Goal: Information Seeking & Learning: Compare options

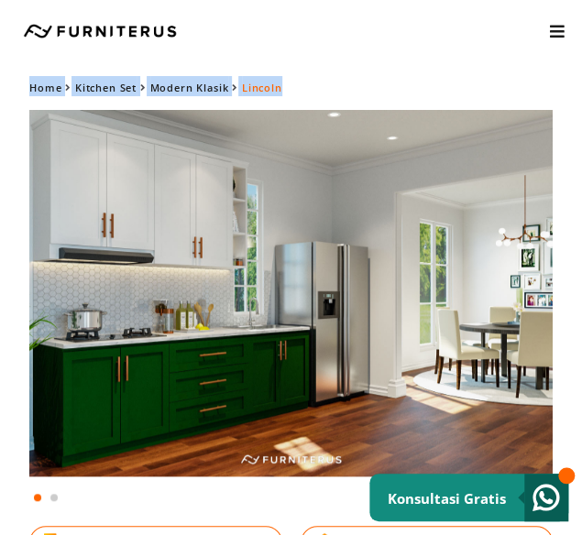
drag, startPoint x: 571, startPoint y: 55, endPoint x: 430, endPoint y: 78, distance: 142.9
click at [430, 78] on body "Kitchen Set Lemari Custom Interior Set Portfolio KONSULTASI GRATIS Kitchen Set …" at bounding box center [291, 267] width 582 height 535
click at [430, 78] on div "Home Kitchen Set Modern Klasik Lincoln" at bounding box center [290, 86] width 523 height 20
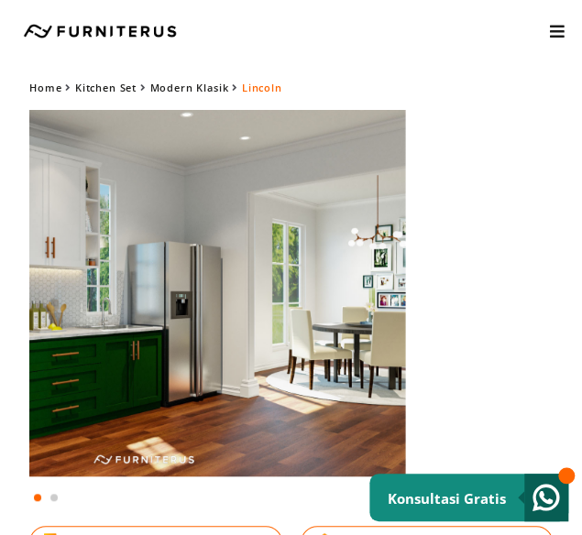
click at [258, 239] on img at bounding box center [143, 293] width 523 height 366
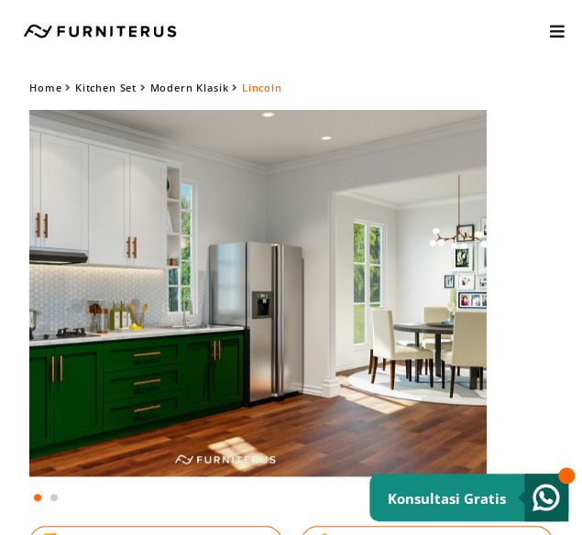
click at [141, 267] on img at bounding box center [224, 293] width 523 height 366
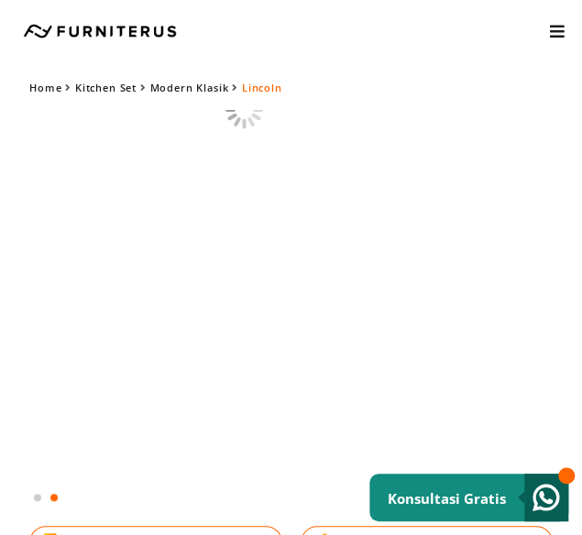
click at [0, 316] on html "Kitchen Set Lemari Custom Interior Set Portfolio KONSULTASI GRATIS Kitchen Set …" at bounding box center [291, 267] width 582 height 535
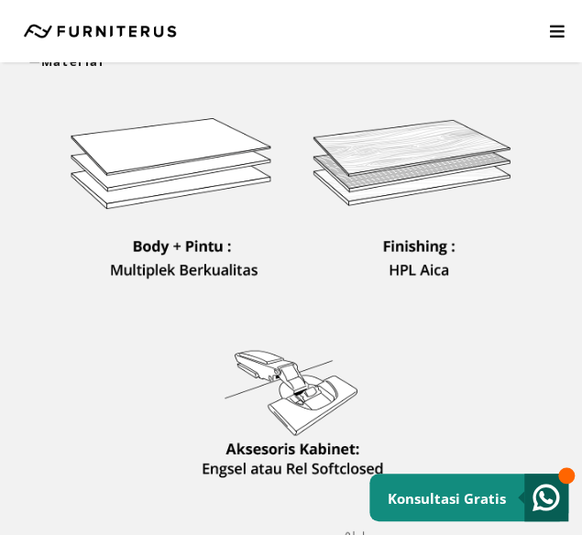
scroll to position [733, 0]
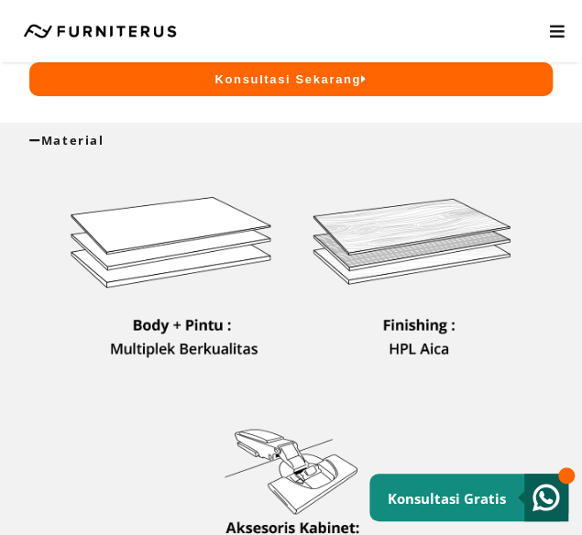
click at [307, 149] on div "Material" at bounding box center [291, 140] width 582 height 35
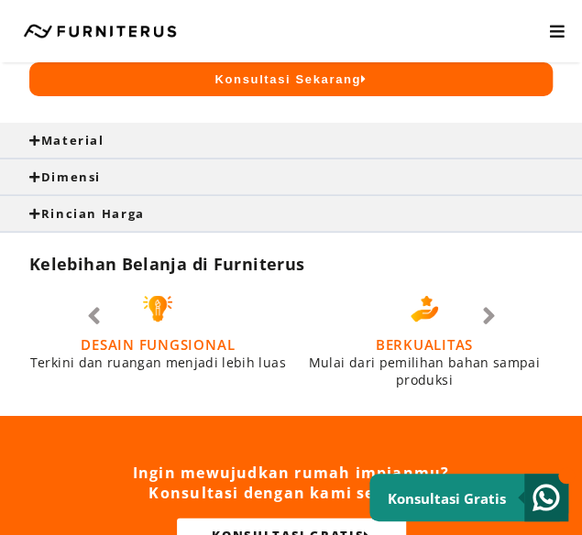
click at [230, 164] on div "Dimensi" at bounding box center [291, 176] width 582 height 35
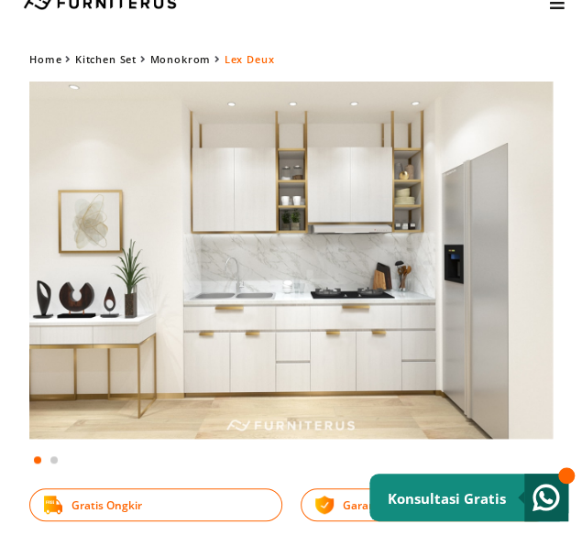
scroll to position [0, 0]
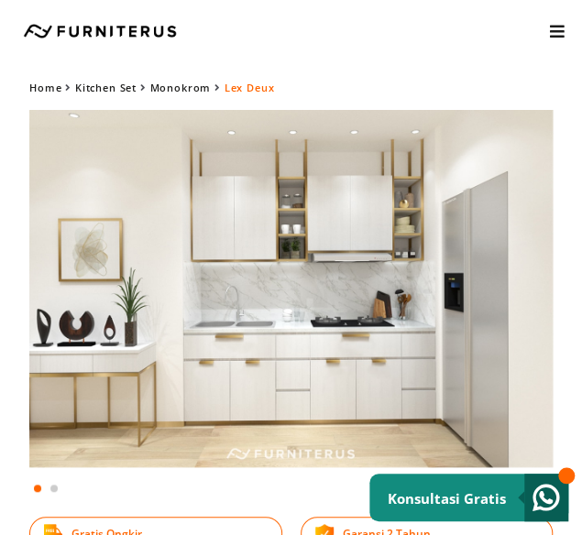
click at [268, 426] on img at bounding box center [290, 288] width 523 height 357
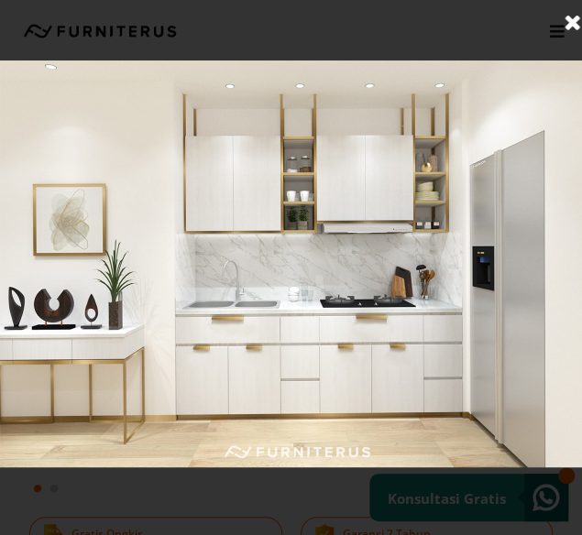
click at [574, 19] on link at bounding box center [572, 23] width 46 height 46
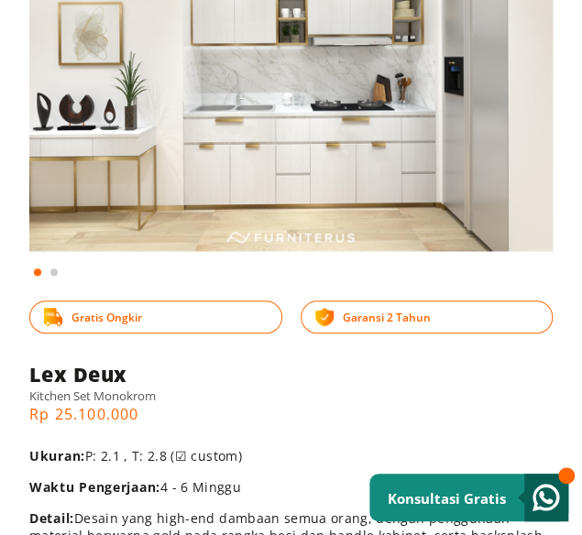
scroll to position [366, 0]
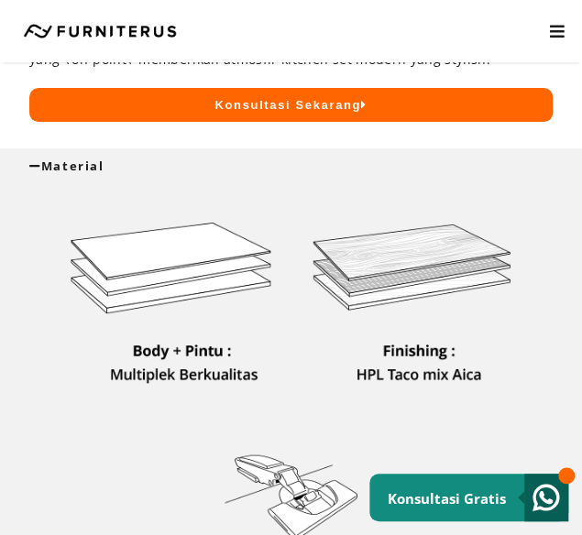
scroll to position [733, 0]
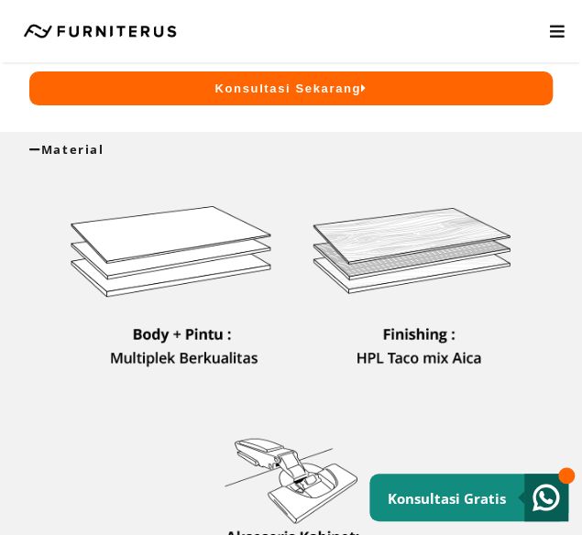
click at [213, 156] on div "Material" at bounding box center [290, 149] width 523 height 16
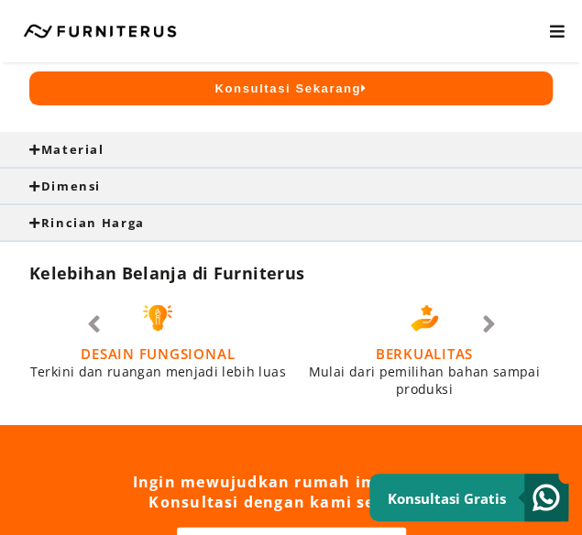
click at [185, 174] on div "Dimensi" at bounding box center [291, 186] width 582 height 35
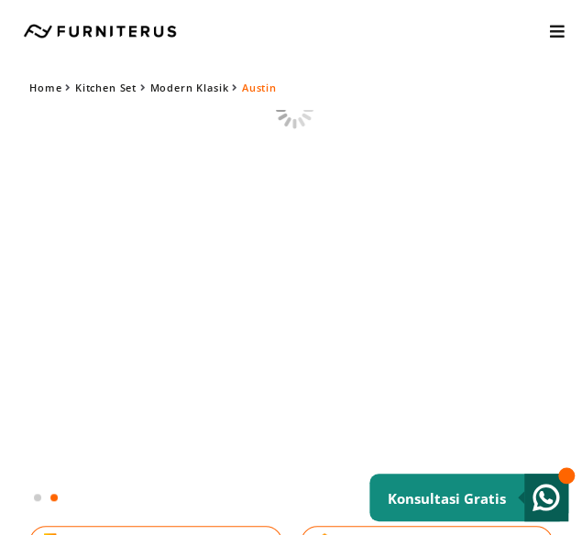
click at [0, 364] on html "Kitchen Set Lemari Custom Interior Set Portfolio KONSULTASI GRATIS Kitchen Set …" at bounding box center [291, 267] width 582 height 535
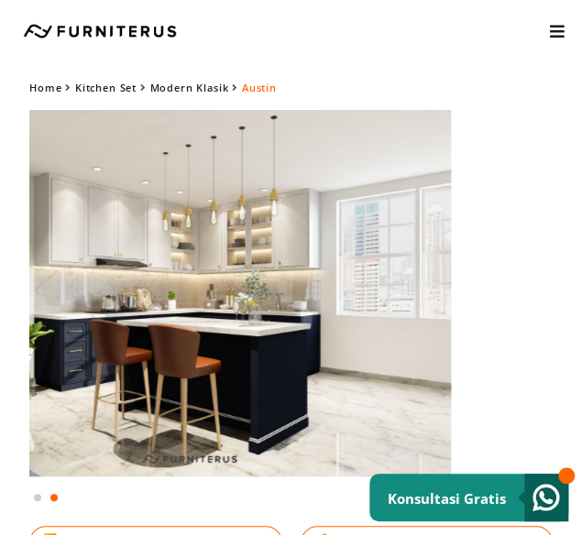
click at [377, 331] on img at bounding box center [189, 293] width 523 height 366
